Goal: Register for event/course

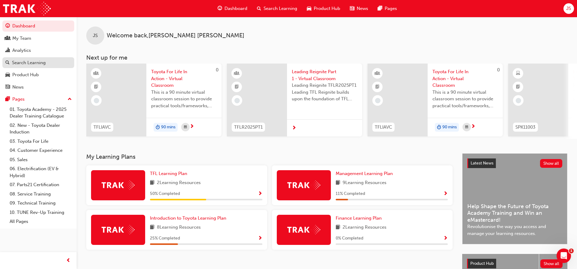
click at [35, 64] on div "Search Learning" at bounding box center [29, 62] width 34 height 7
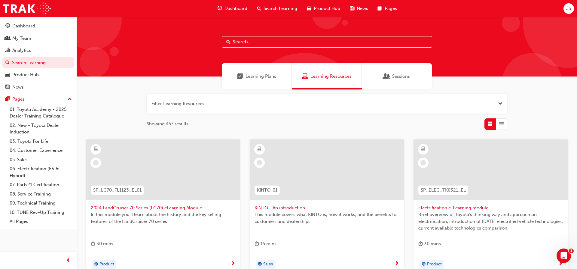
click at [256, 44] on input "text" at bounding box center [327, 41] width 211 height 11
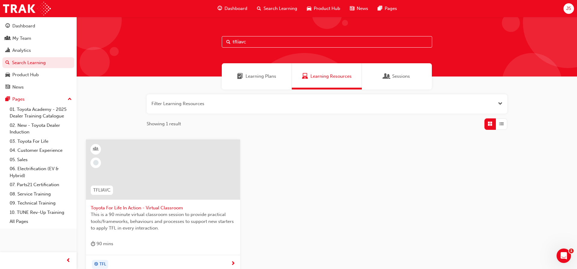
click at [389, 76] on span "Sessions" at bounding box center [387, 76] width 6 height 7
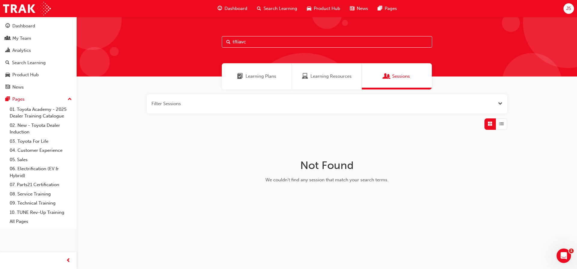
click at [249, 42] on input "tfliavc" at bounding box center [327, 41] width 211 height 11
type input "t"
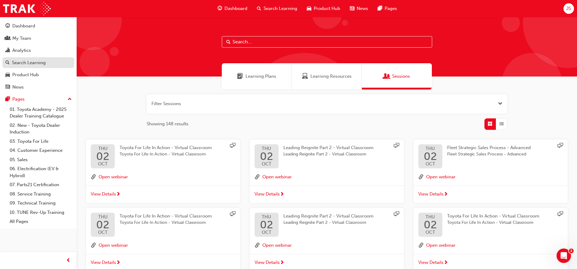
click at [45, 64] on div "Search Learning" at bounding box center [29, 62] width 34 height 7
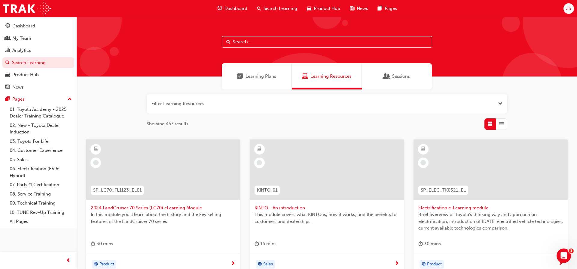
click at [256, 43] on input "text" at bounding box center [327, 41] width 211 height 11
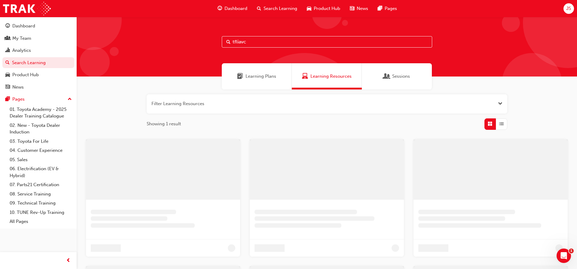
type input "tfliavc"
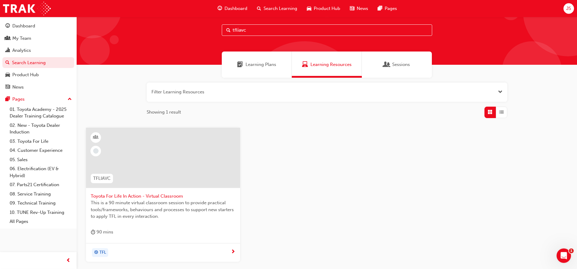
scroll to position [15, 0]
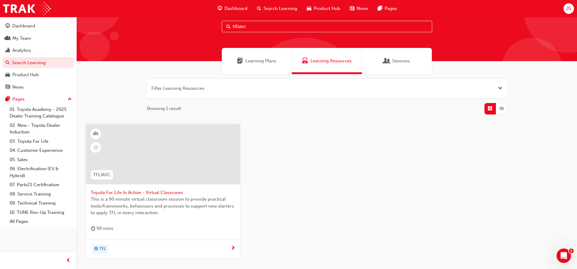
click at [131, 191] on span "Toyota For Life In Action - Virtual Classroom" at bounding box center [163, 192] width 145 height 7
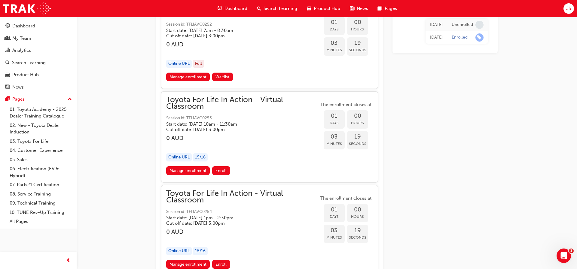
scroll to position [1062, 0]
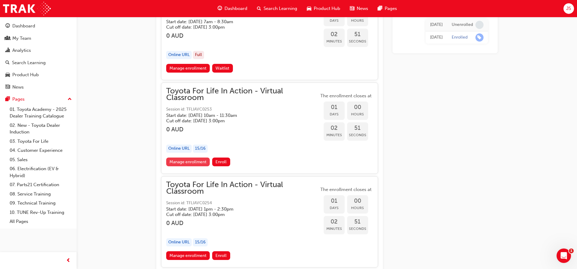
click at [188, 162] on link "Manage enrollment" at bounding box center [188, 161] width 44 height 9
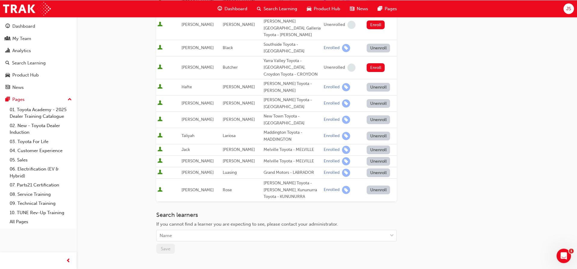
scroll to position [308, 0]
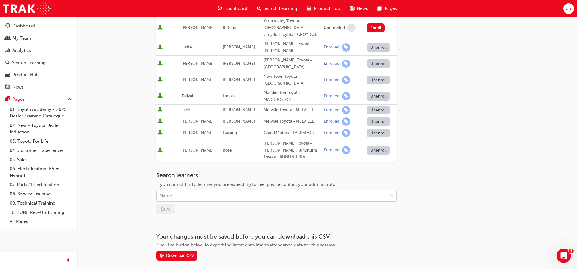
click at [196, 190] on div "Name" at bounding box center [272, 195] width 231 height 11
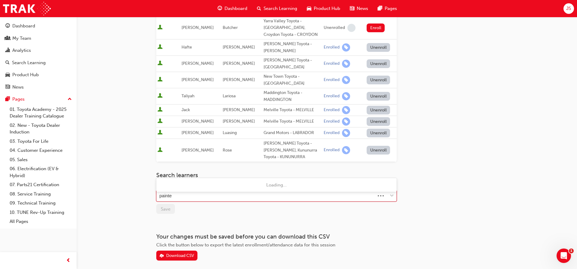
type input "painter"
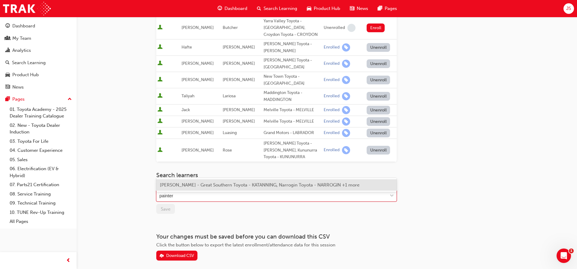
click at [206, 186] on span "[PERSON_NAME] - Great Southern Toyota - KATANNING, Narrogin Toyota - NARROGIN +…" at bounding box center [260, 184] width 200 height 5
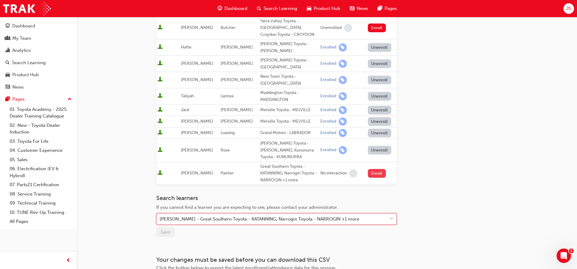
click at [373, 169] on button "Enroll" at bounding box center [377, 173] width 18 height 9
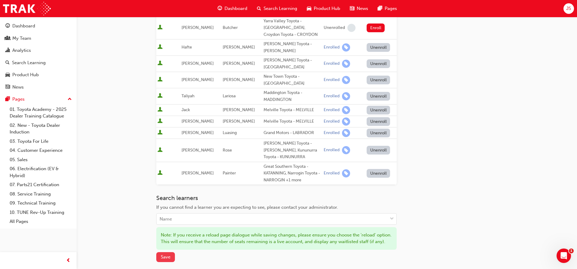
click at [165, 254] on span "Save" at bounding box center [166, 256] width 10 height 5
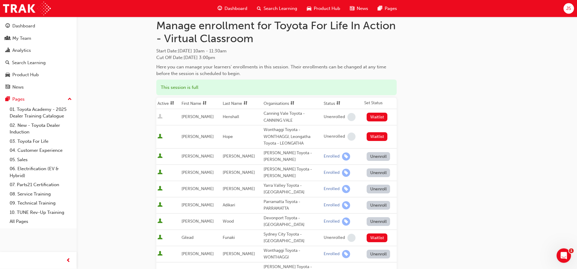
scroll to position [0, 0]
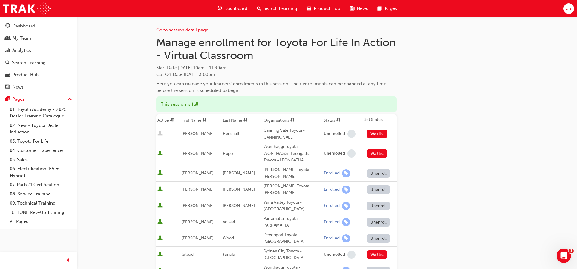
click at [571, 10] on span "JS" at bounding box center [569, 8] width 5 height 7
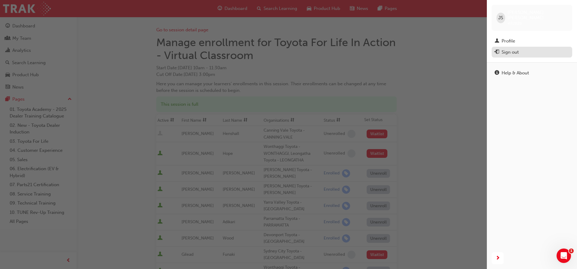
click at [509, 49] on div "Sign out" at bounding box center [510, 52] width 17 height 7
